Goal: Obtain resource: Download file/media

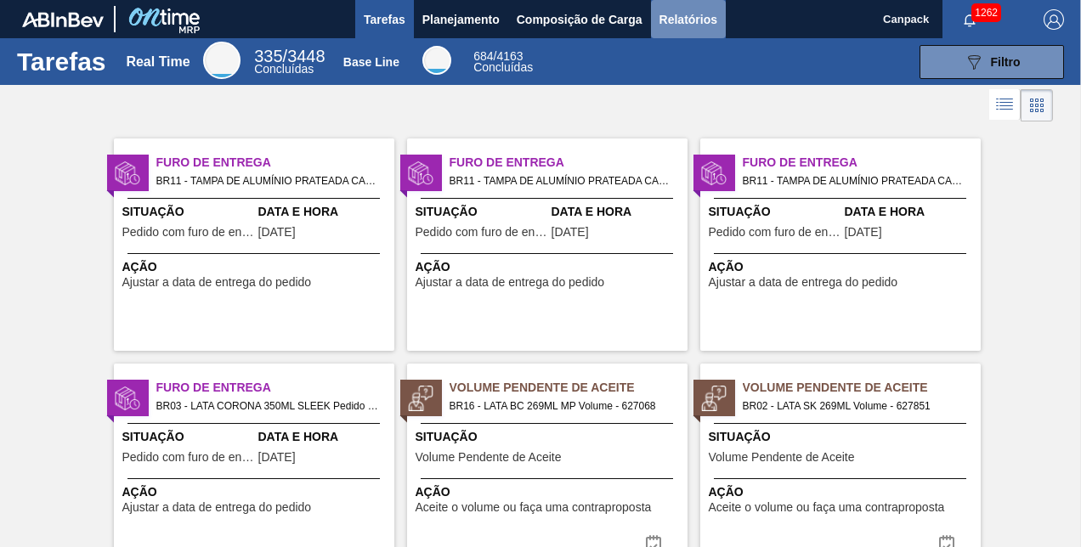
click at [691, 25] on span "Relatórios" at bounding box center [689, 19] width 58 height 20
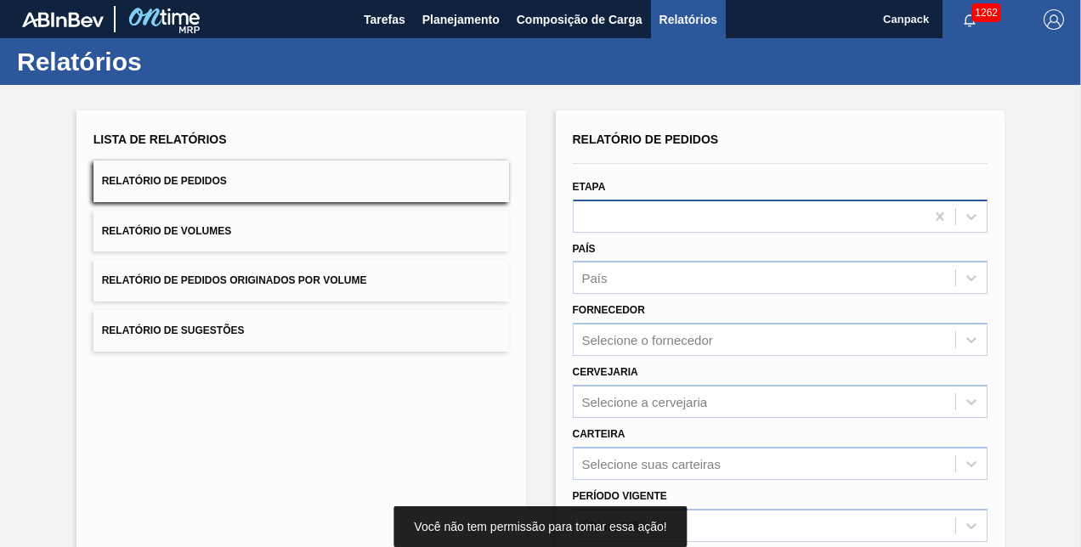
scroll to position [238, 0]
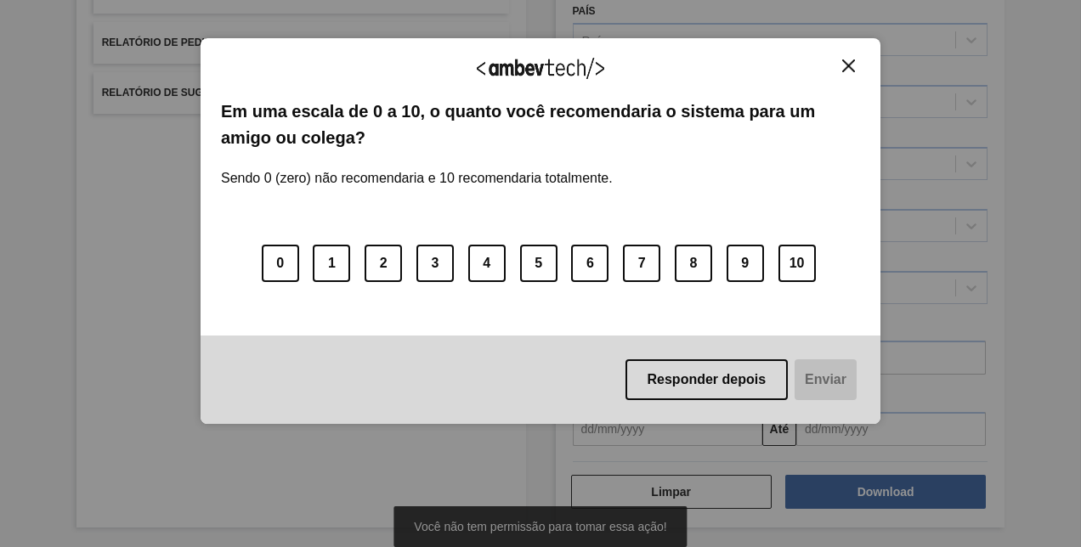
click at [842, 59] on img "Close" at bounding box center [848, 65] width 13 height 13
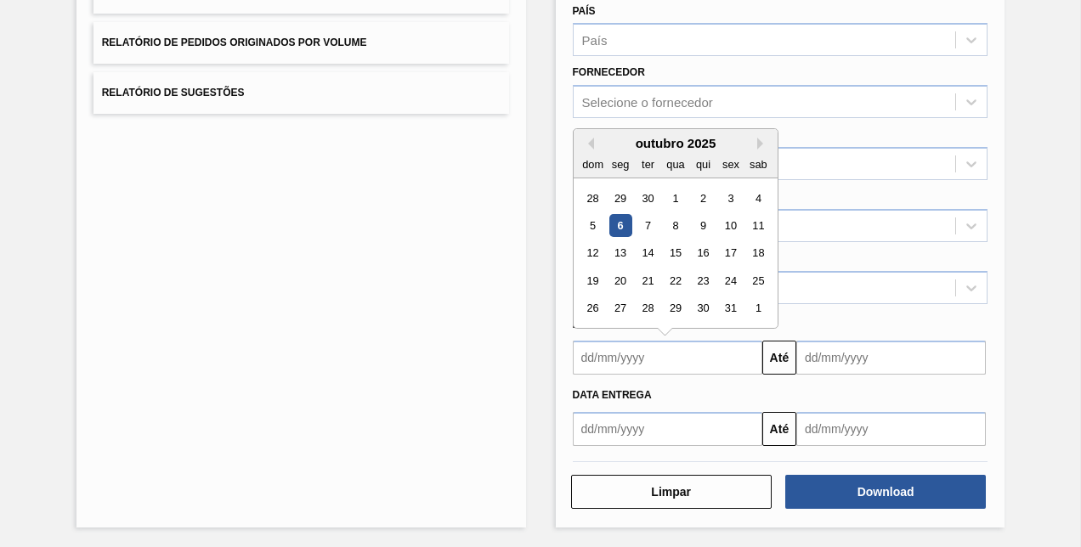
click at [652, 354] on input "text" at bounding box center [668, 358] width 190 height 34
click at [612, 219] on div "6" at bounding box center [620, 225] width 23 height 23
type input "[DATE]"
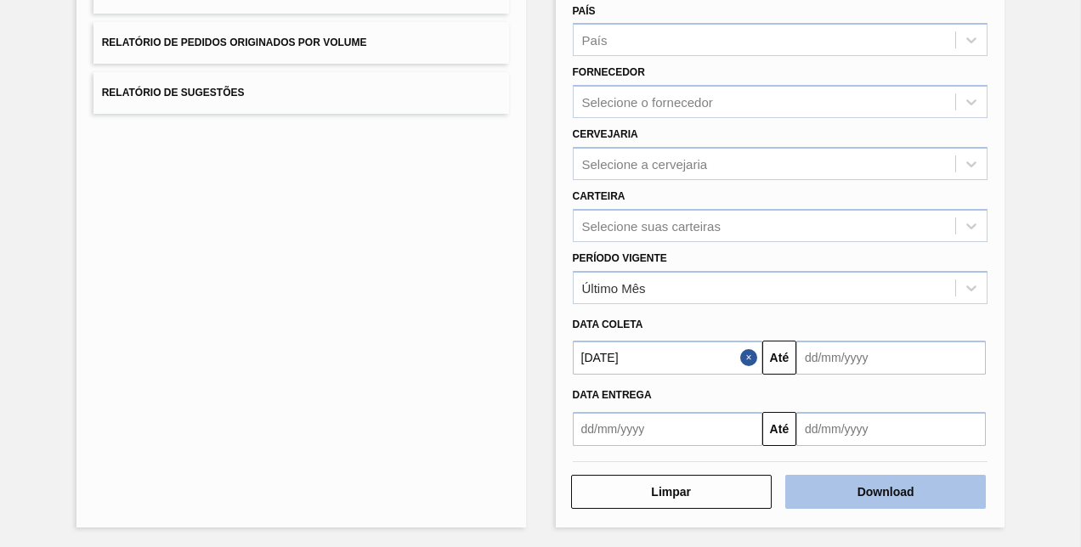
click at [933, 493] on button "Download" at bounding box center [885, 492] width 201 height 34
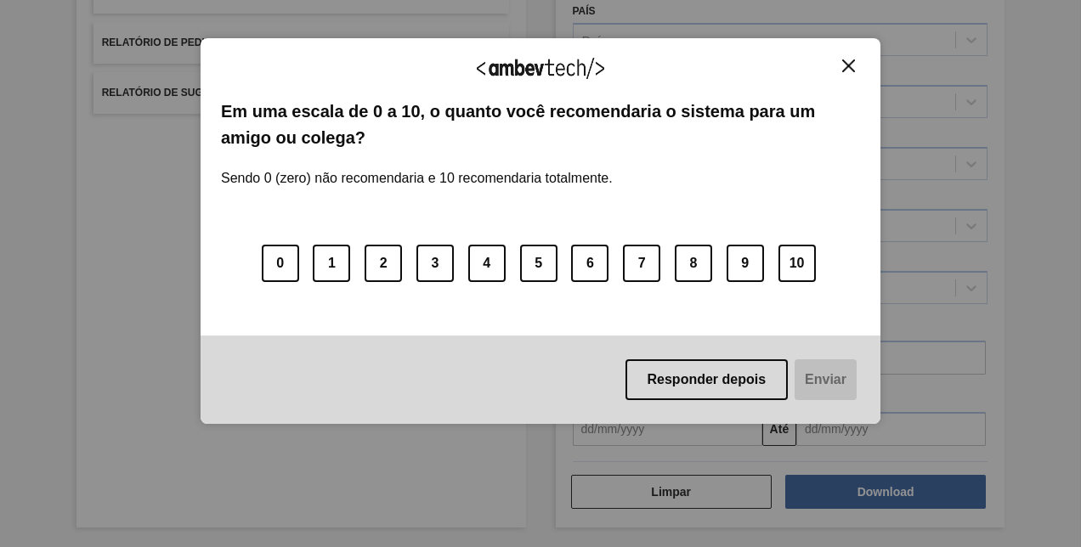
scroll to position [0, 0]
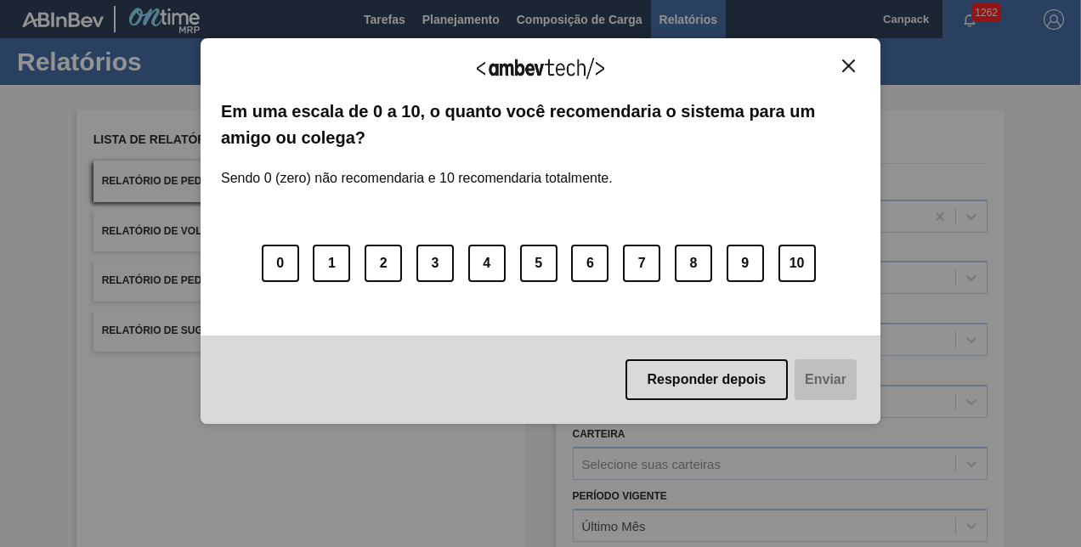
click at [845, 69] on img "Close" at bounding box center [848, 65] width 13 height 13
